Goal: Transaction & Acquisition: Download file/media

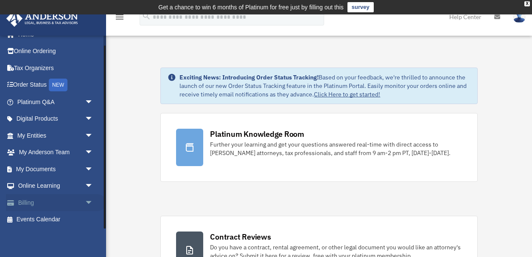
scroll to position [10, 0]
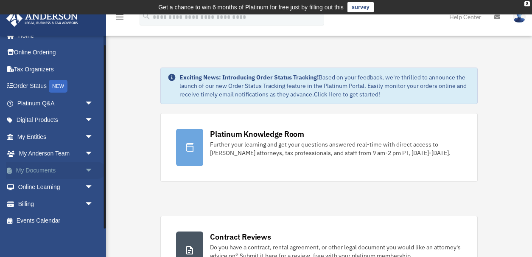
click at [88, 170] on span "arrow_drop_down" at bounding box center [93, 170] width 17 height 17
click at [54, 184] on link "Box" at bounding box center [59, 187] width 94 height 17
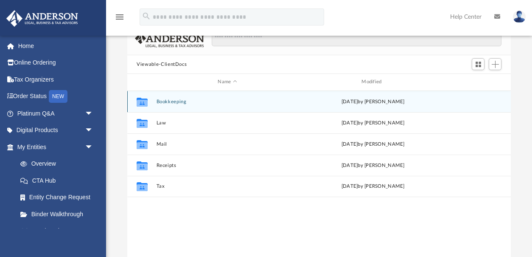
scroll to position [67, 0]
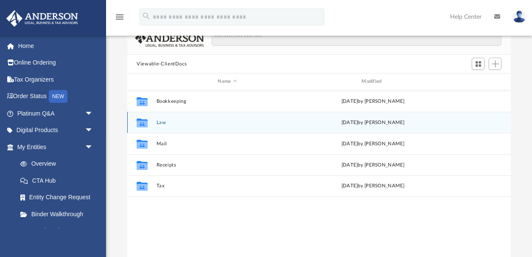
click at [247, 120] on button "Law" at bounding box center [228, 123] width 142 height 6
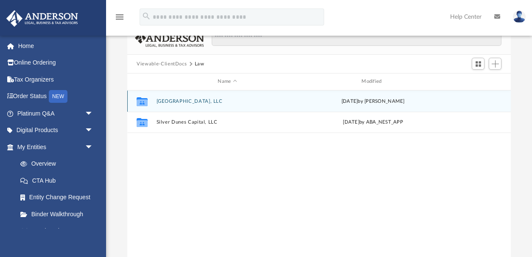
click at [186, 101] on button "[GEOGRAPHIC_DATA], LLC" at bounding box center [228, 101] width 142 height 6
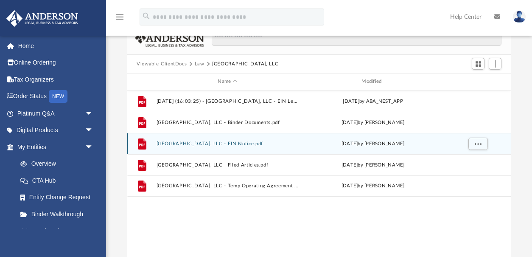
click at [230, 146] on div "File [GEOGRAPHIC_DATA], LLC - EIN Notice.pdf [DATE] by [PERSON_NAME]" at bounding box center [319, 143] width 384 height 21
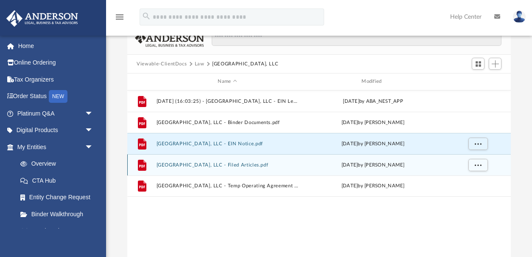
click at [227, 168] on div "File [GEOGRAPHIC_DATA], LLC - Filed Articles.pdf [DATE] by [PERSON_NAME]" at bounding box center [319, 164] width 384 height 21
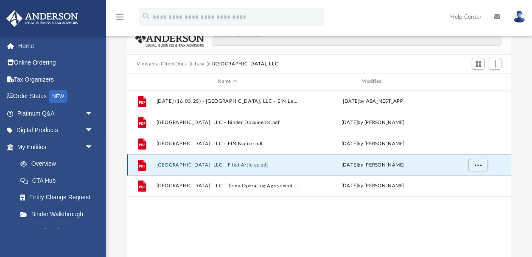
click at [227, 168] on div "File [GEOGRAPHIC_DATA], LLC - Filed Articles.pdf [DATE] by [PERSON_NAME]" at bounding box center [319, 164] width 384 height 21
click at [229, 165] on button "[GEOGRAPHIC_DATA], LLC - Filed Articles.pdf" at bounding box center [228, 165] width 142 height 6
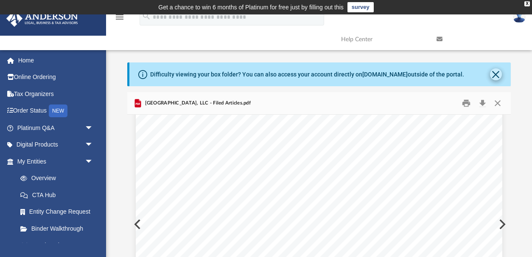
scroll to position [0, 0]
click at [498, 102] on button "Close" at bounding box center [497, 103] width 15 height 13
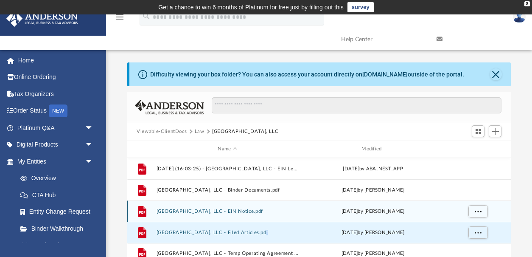
click at [242, 210] on button "[GEOGRAPHIC_DATA], LLC - EIN Notice.pdf" at bounding box center [228, 211] width 142 height 6
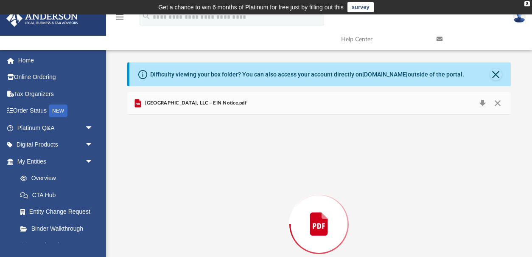
scroll to position [77, 0]
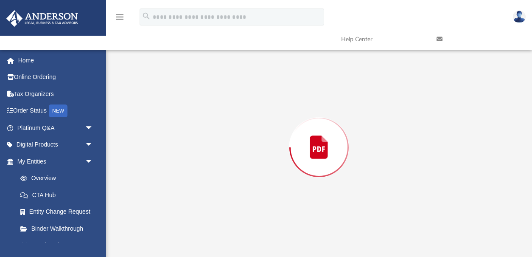
click at [242, 210] on div "Preview" at bounding box center [319, 147] width 384 height 219
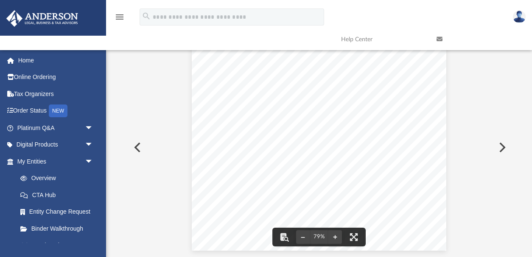
scroll to position [11, 0]
click at [499, 147] on button "Preview" at bounding box center [501, 147] width 19 height 24
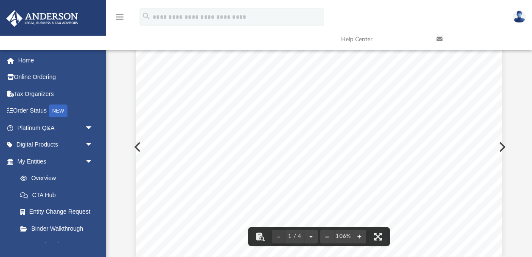
scroll to position [0, 0]
click at [504, 146] on button "Preview" at bounding box center [501, 147] width 19 height 24
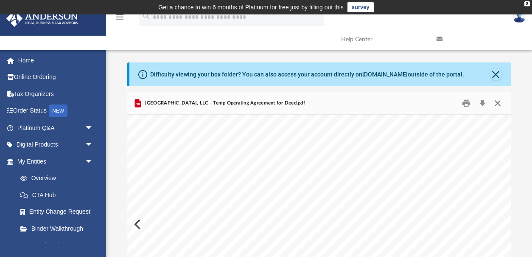
click at [497, 101] on button "Close" at bounding box center [497, 103] width 15 height 13
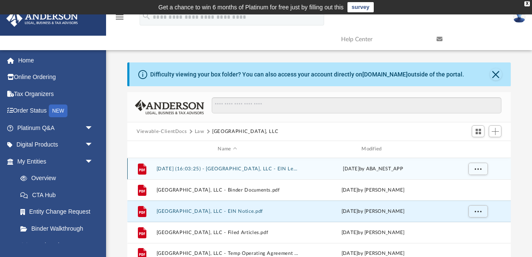
click at [300, 168] on div "File [DATE] (16:03:25) - [GEOGRAPHIC_DATA], LLC - EIN Letter from IRS.pdf [DATE…" at bounding box center [319, 168] width 384 height 21
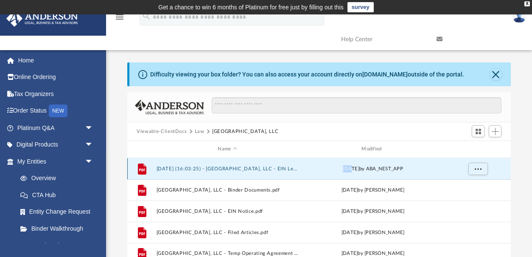
click at [300, 168] on div "File [DATE] (16:03:25) - [GEOGRAPHIC_DATA], LLC - EIN Letter from IRS.pdf [DATE…" at bounding box center [319, 168] width 384 height 21
click at [269, 171] on button "[DATE] (16:03:25) - [GEOGRAPHIC_DATA], LLC - EIN Letter from IRS.pdf" at bounding box center [228, 169] width 142 height 6
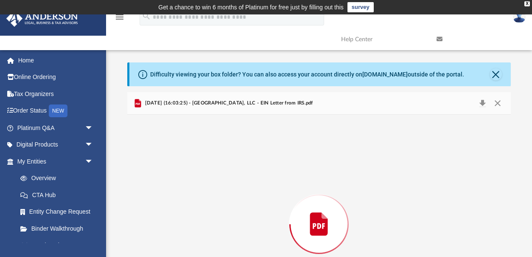
scroll to position [77, 0]
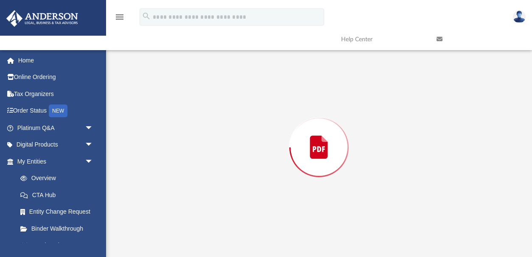
click at [269, 171] on div "Preview" at bounding box center [319, 147] width 384 height 219
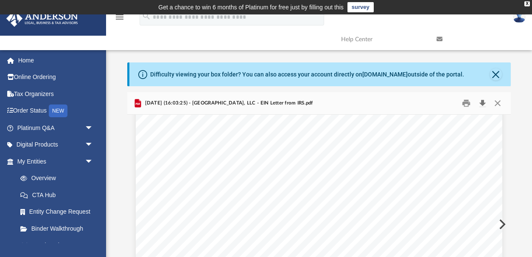
click at [482, 101] on button "Download" at bounding box center [482, 103] width 15 height 13
click at [497, 103] on button "Close" at bounding box center [497, 103] width 15 height 13
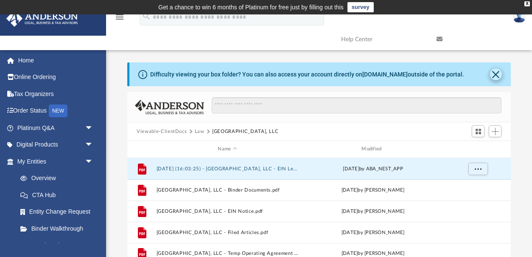
click at [494, 75] on button "Close" at bounding box center [496, 74] width 12 height 12
